Goal: Information Seeking & Learning: Learn about a topic

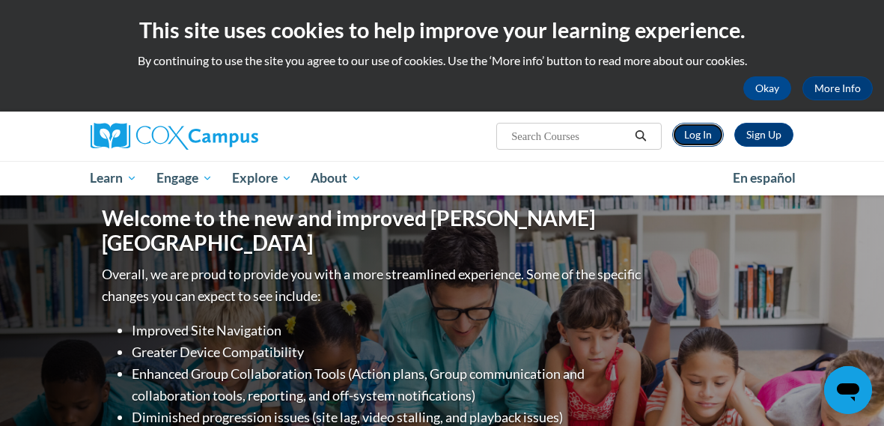
click at [697, 129] on link "Log In" at bounding box center [698, 135] width 52 height 24
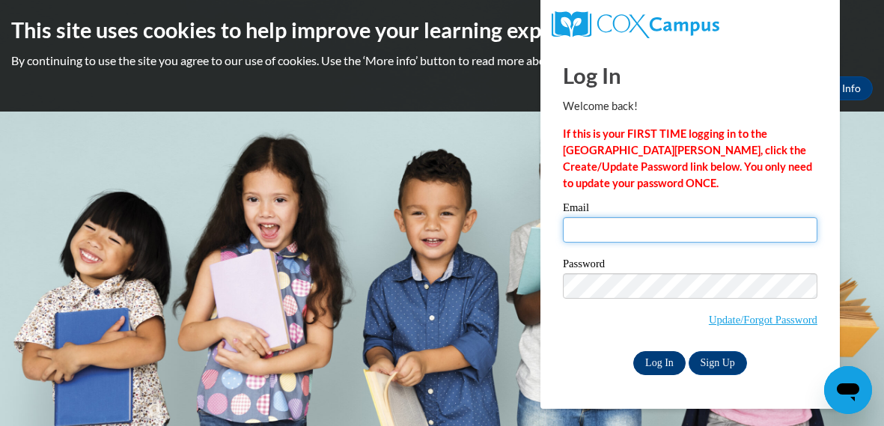
type input "athomas@kewaskumschools.org"
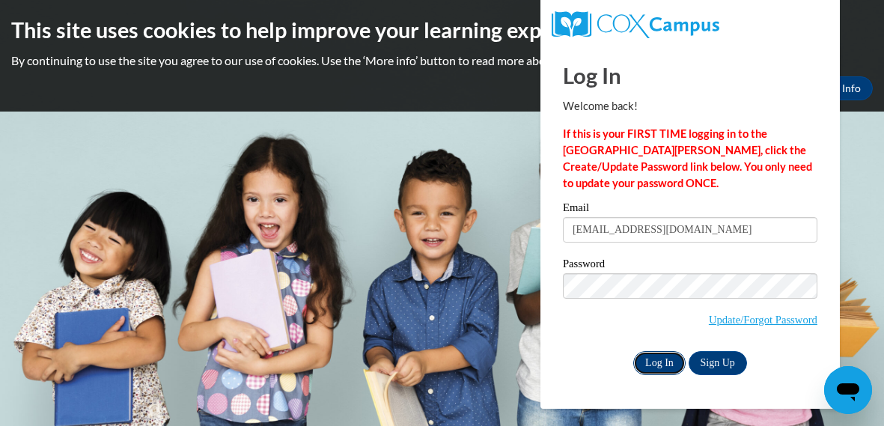
click at [644, 355] on input "Log In" at bounding box center [659, 363] width 52 height 24
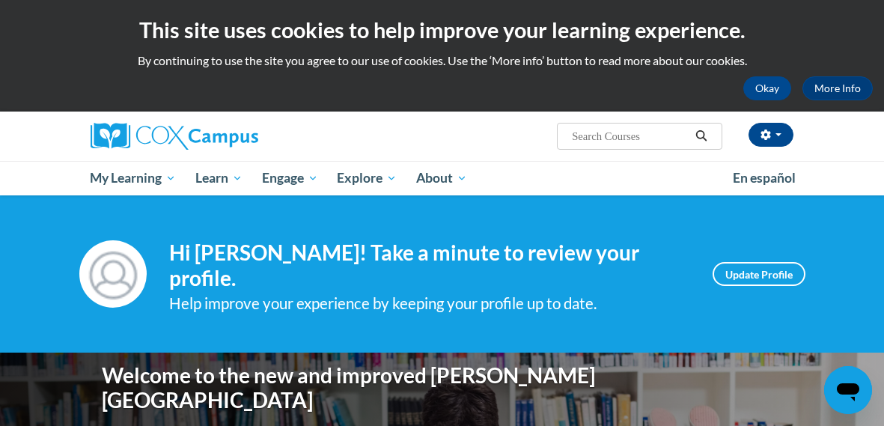
scroll to position [19, 0]
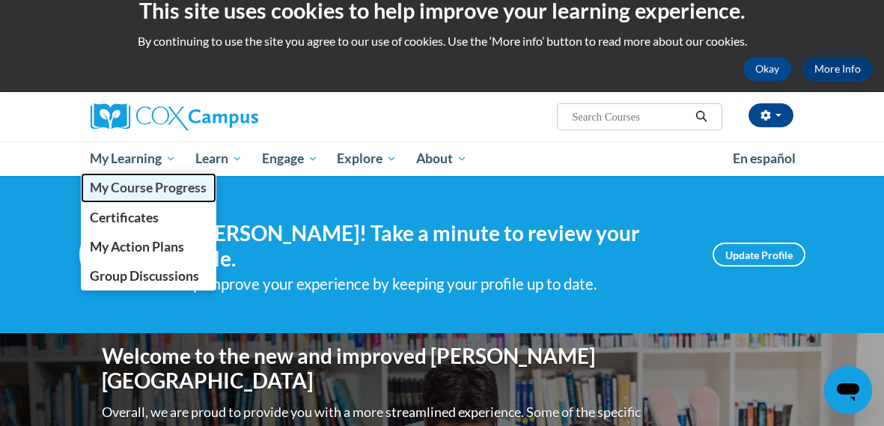
click at [147, 195] on span "My Course Progress" at bounding box center [148, 188] width 117 height 16
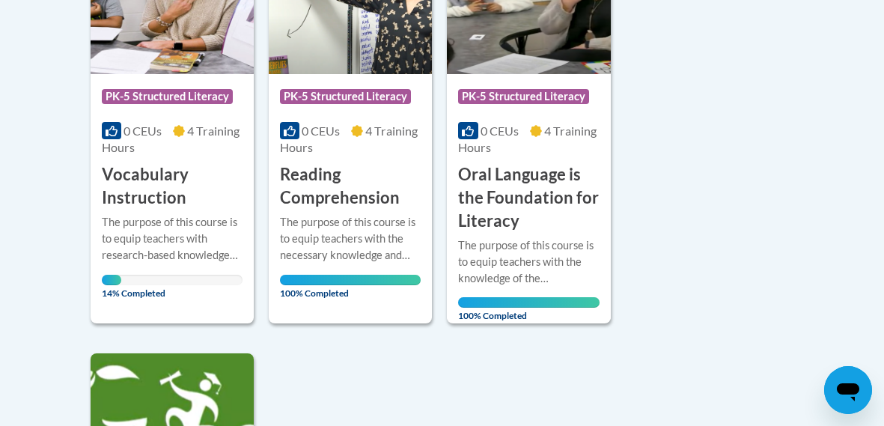
scroll to position [465, 0]
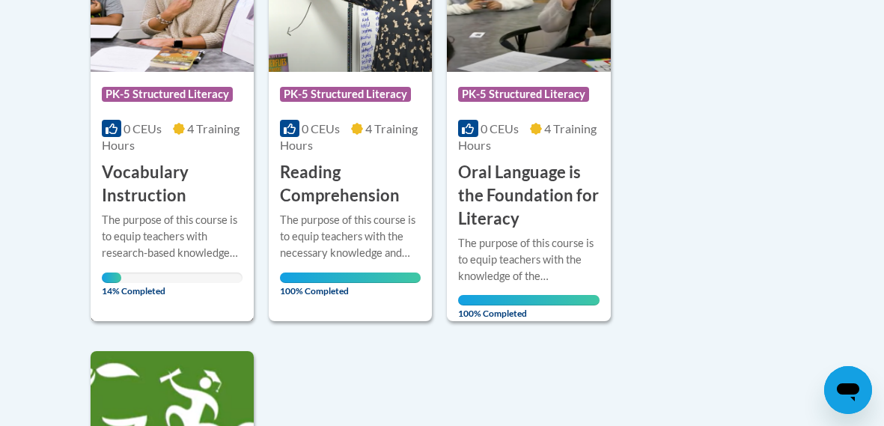
click at [126, 217] on div "The purpose of this course is to equip teachers with research-based knowledge a…" at bounding box center [172, 236] width 141 height 49
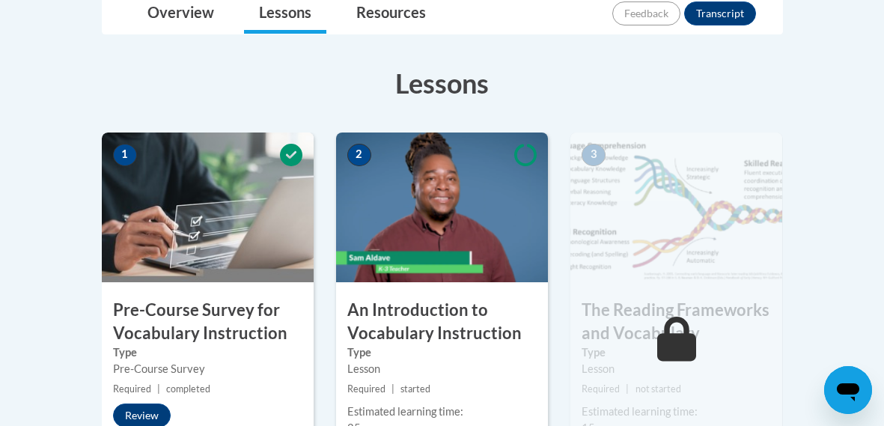
click at [416, 217] on img at bounding box center [442, 208] width 212 height 150
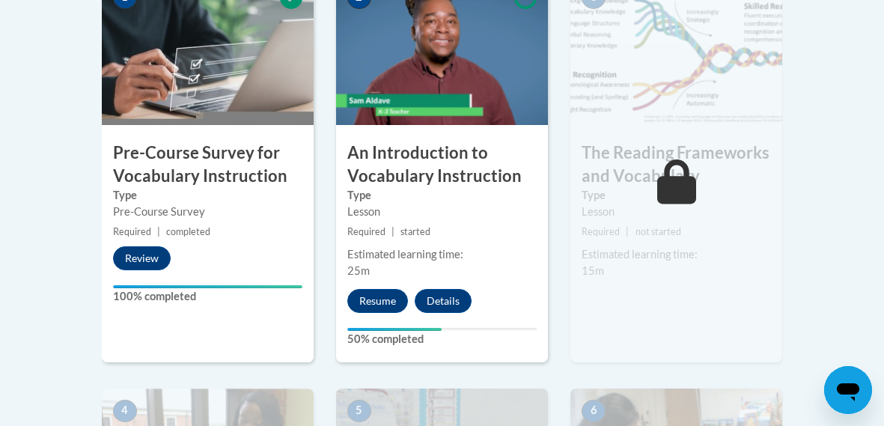
scroll to position [533, 0]
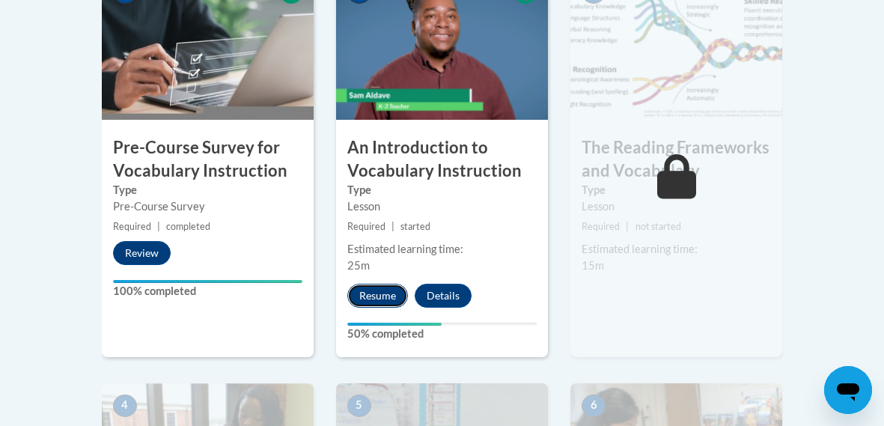
click at [369, 288] on button "Resume" at bounding box center [377, 296] width 61 height 24
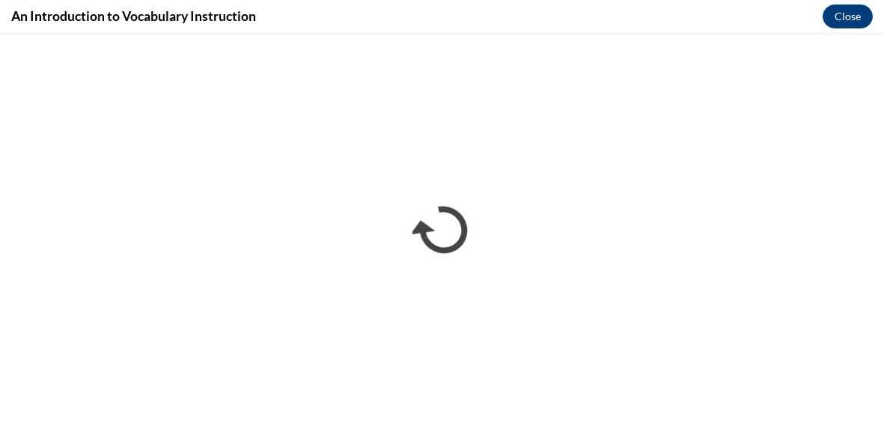
scroll to position [0, 0]
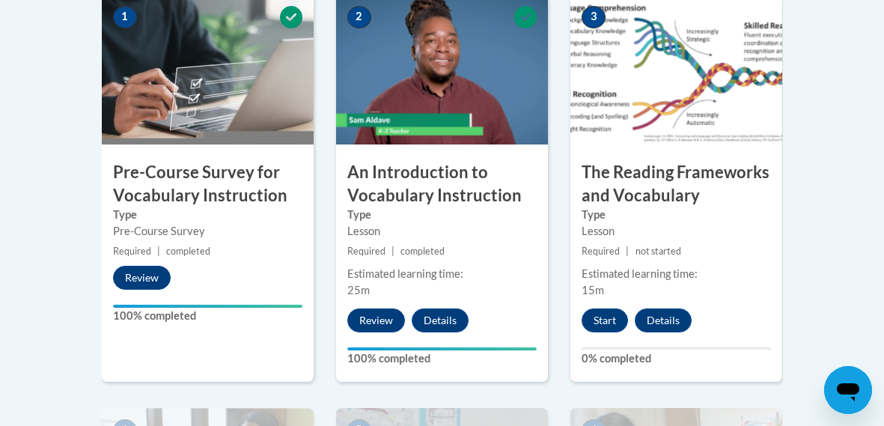
scroll to position [509, 0]
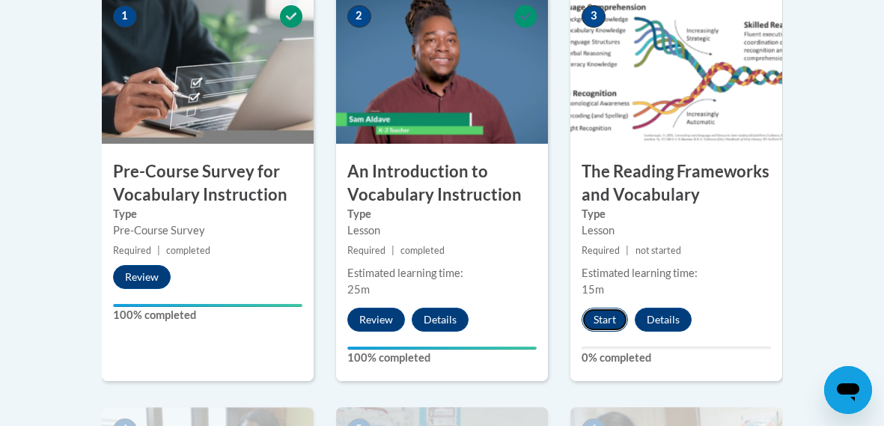
click at [609, 320] on button "Start" at bounding box center [605, 320] width 46 height 24
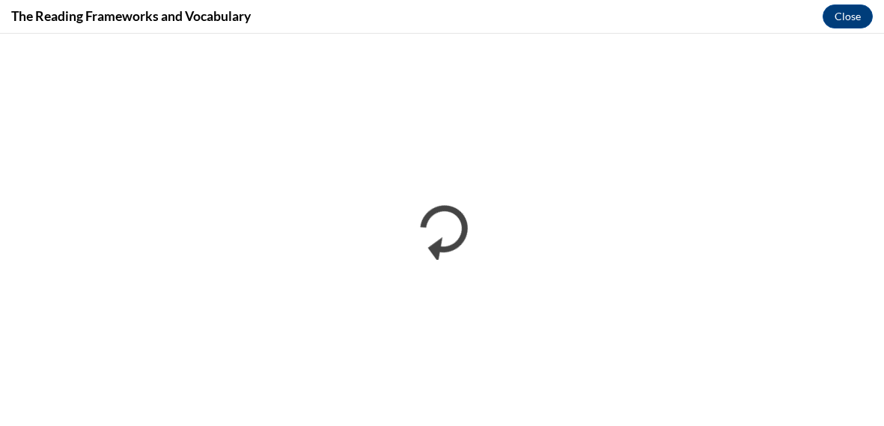
scroll to position [0, 0]
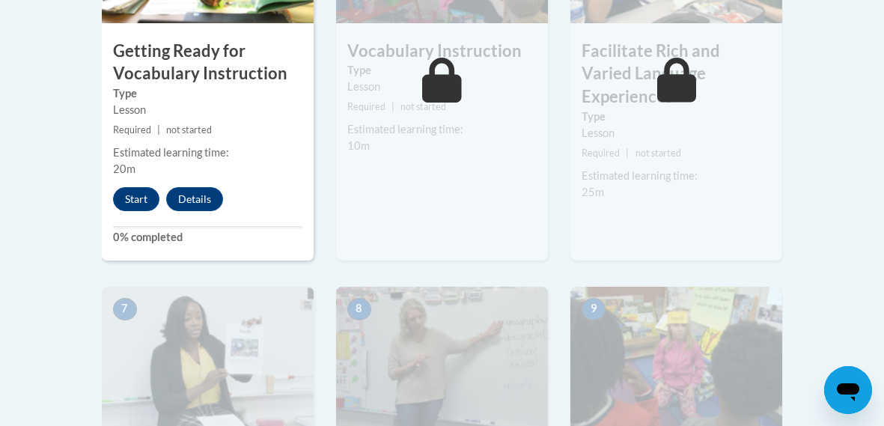
scroll to position [1044, 0]
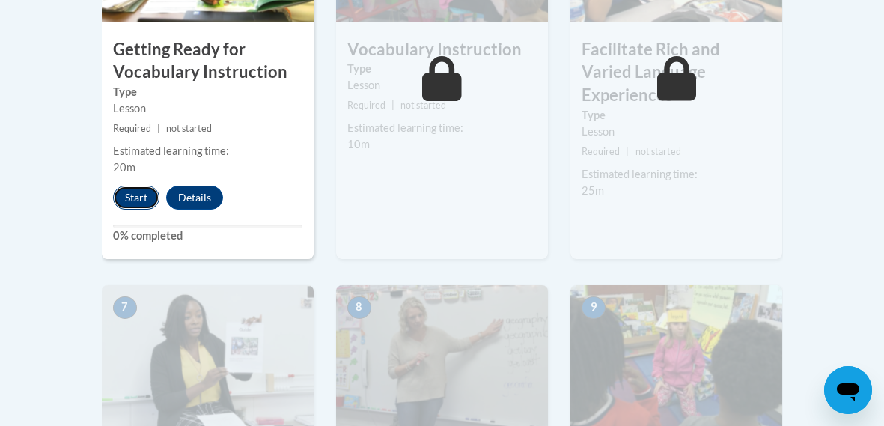
click at [147, 198] on button "Start" at bounding box center [136, 198] width 46 height 24
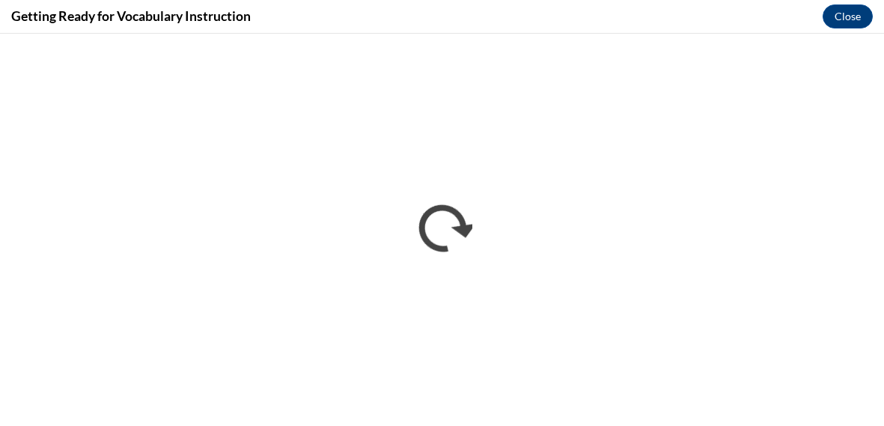
scroll to position [0, 0]
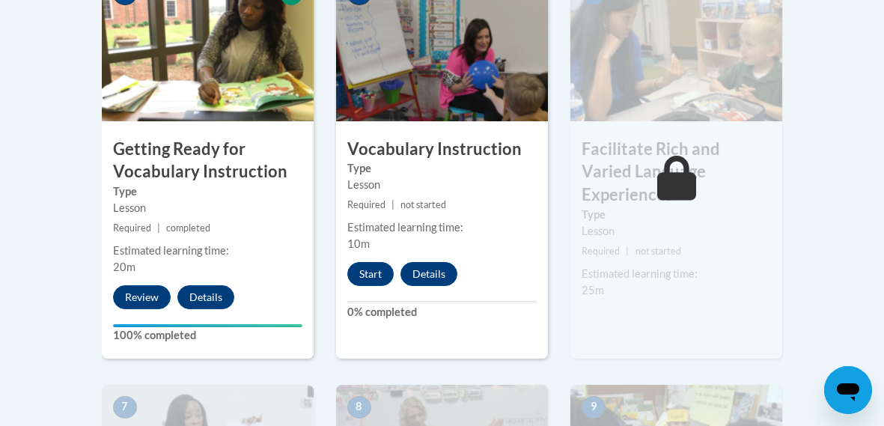
scroll to position [947, 0]
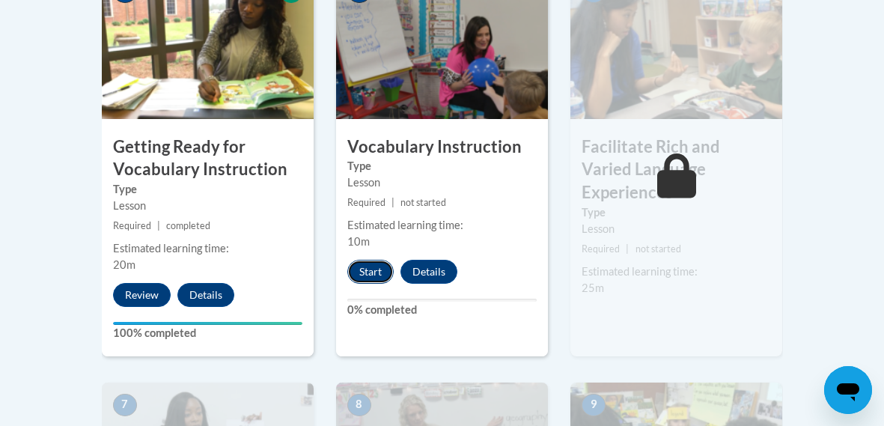
click at [366, 273] on button "Start" at bounding box center [370, 272] width 46 height 24
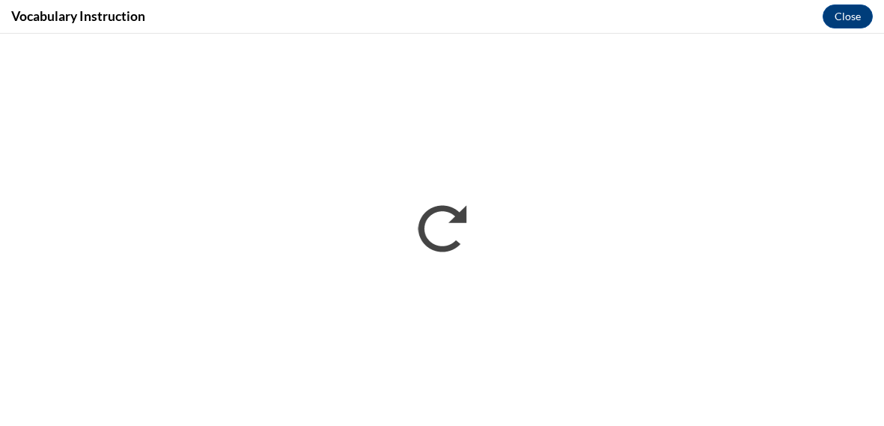
scroll to position [0, 0]
